Goal: Find specific page/section: Find specific page/section

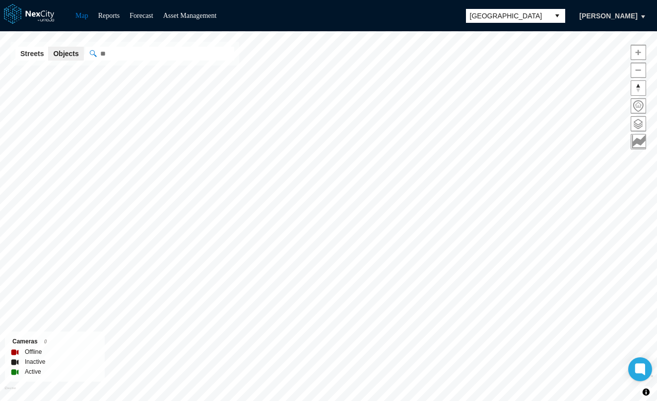
click at [523, 11] on span "[GEOGRAPHIC_DATA]" at bounding box center [507, 16] width 75 height 10
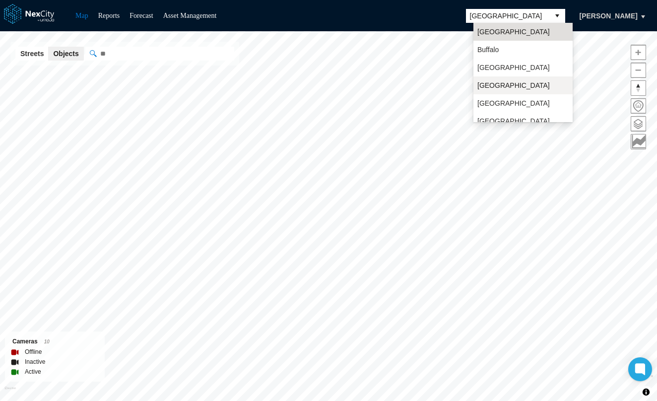
click at [519, 90] on li "[GEOGRAPHIC_DATA]" at bounding box center [522, 85] width 99 height 18
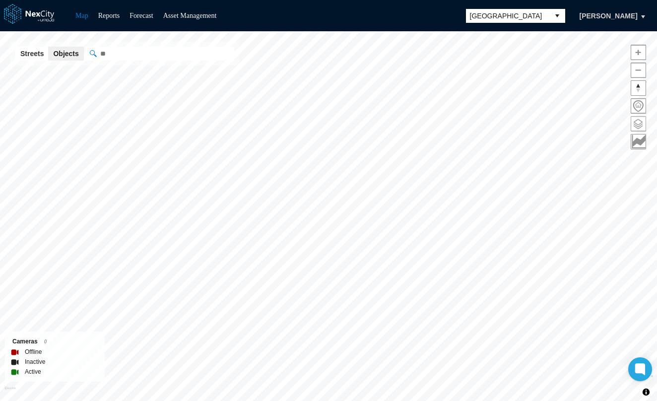
click at [639, 125] on span at bounding box center [638, 124] width 14 height 14
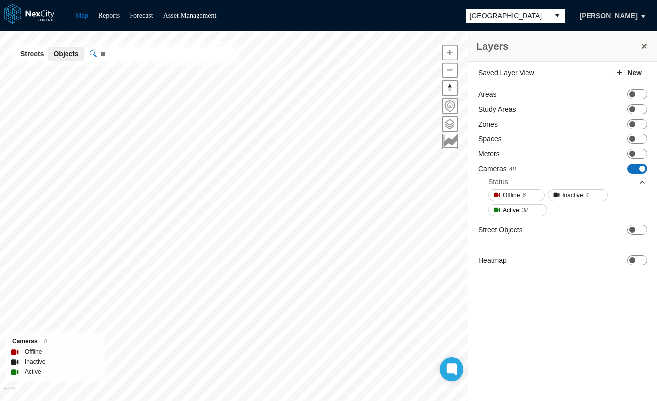
click at [637, 169] on span "ON OFF" at bounding box center [637, 169] width 20 height 10
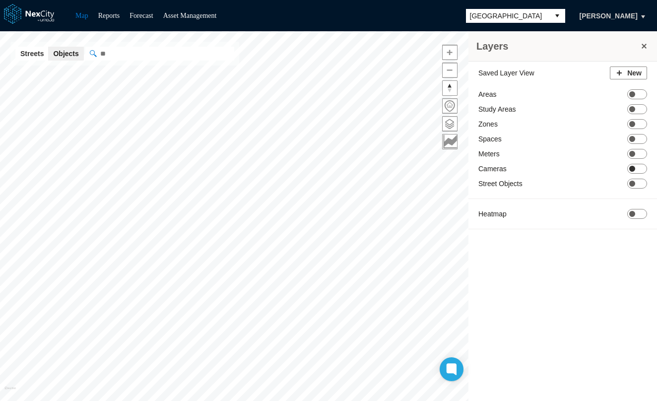
click at [637, 169] on span "ON OFF" at bounding box center [637, 169] width 20 height 10
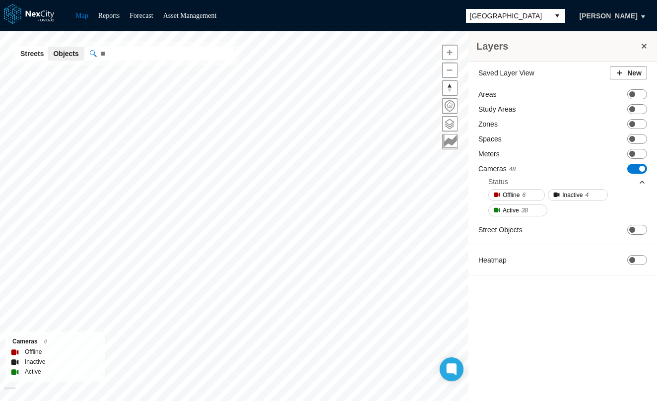
click at [641, 47] on span at bounding box center [644, 46] width 10 height 10
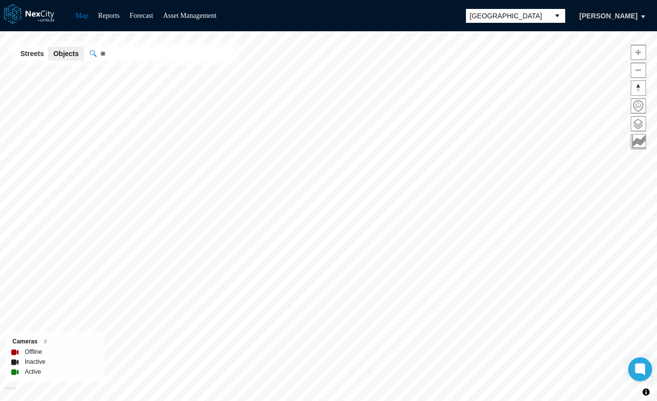
click at [528, 11] on span "[GEOGRAPHIC_DATA]" at bounding box center [507, 16] width 75 height 10
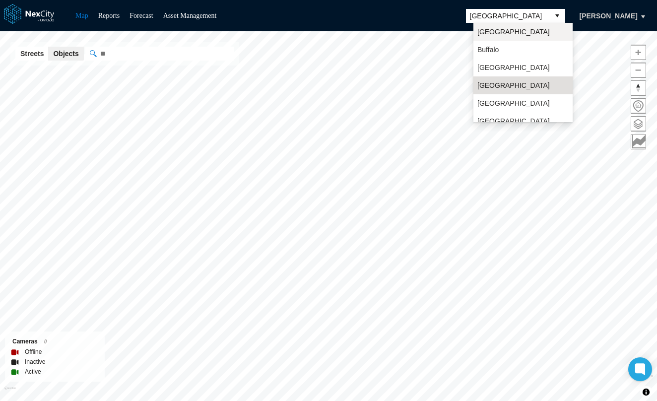
click at [518, 35] on li "[GEOGRAPHIC_DATA]" at bounding box center [522, 32] width 99 height 18
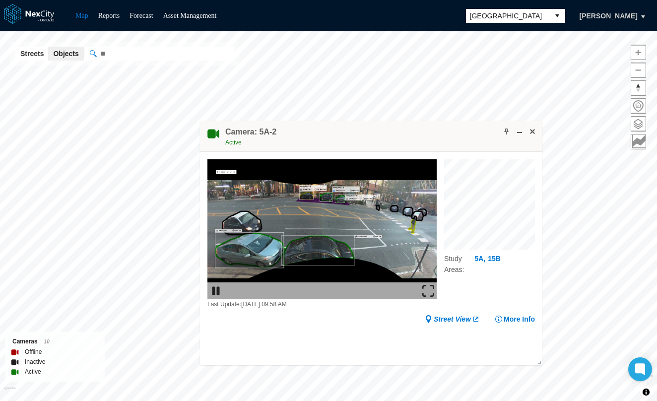
click at [433, 288] on img at bounding box center [428, 291] width 12 height 12
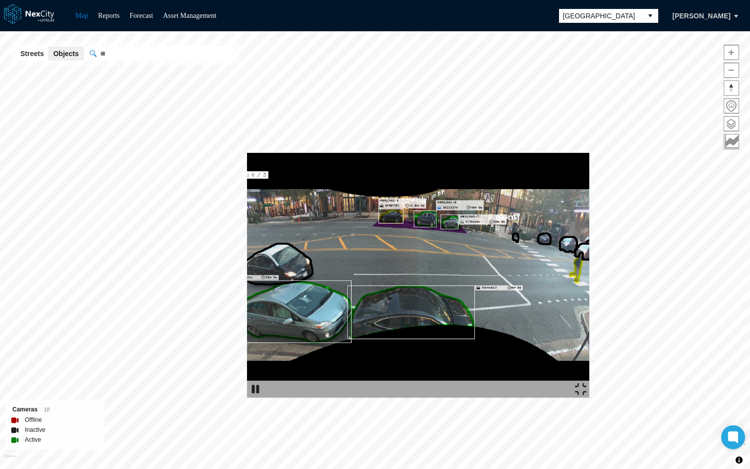
click at [587, 395] on img at bounding box center [581, 389] width 12 height 12
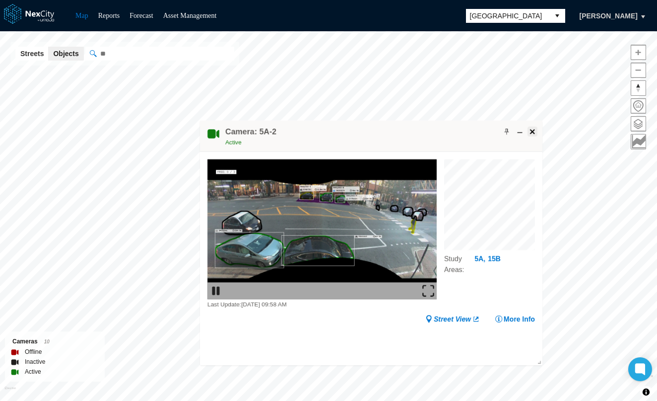
click at [533, 131] on span at bounding box center [532, 132] width 8 height 8
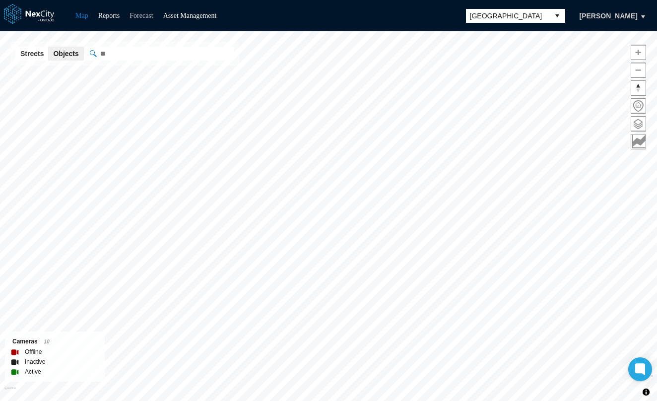
click at [144, 17] on link "Forecast" at bounding box center [140, 15] width 23 height 7
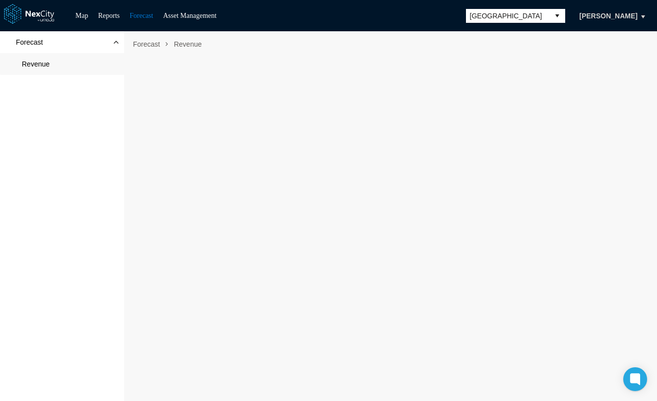
click at [112, 23] on div "Map Reports Forecast Asset Management [GEOGRAPHIC_DATA] [PERSON_NAME]" at bounding box center [328, 15] width 657 height 31
click at [113, 17] on link "Reports" at bounding box center [109, 15] width 22 height 7
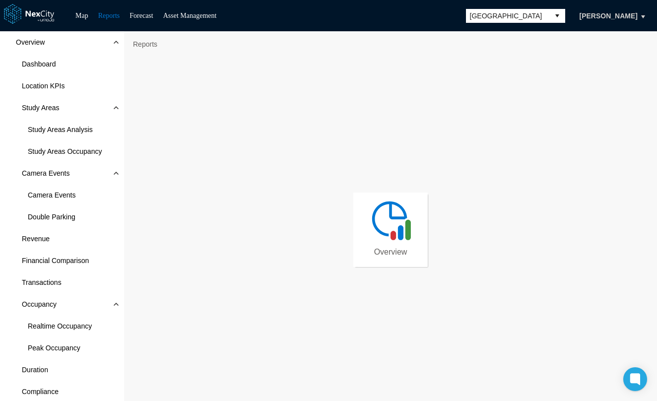
click at [393, 238] on img at bounding box center [390, 219] width 45 height 45
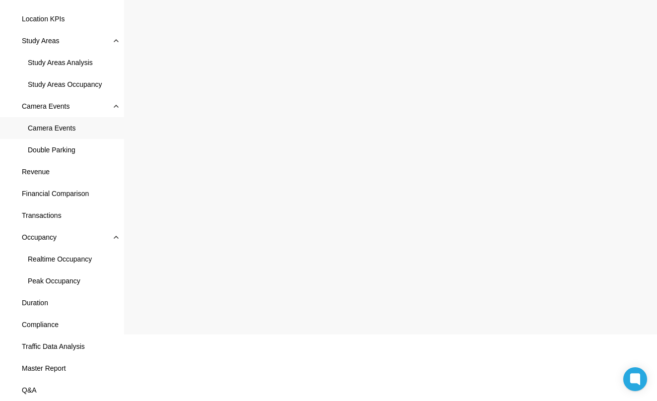
scroll to position [67, 0]
click at [81, 302] on span "Duration" at bounding box center [62, 303] width 124 height 22
